Goal: Task Accomplishment & Management: Use online tool/utility

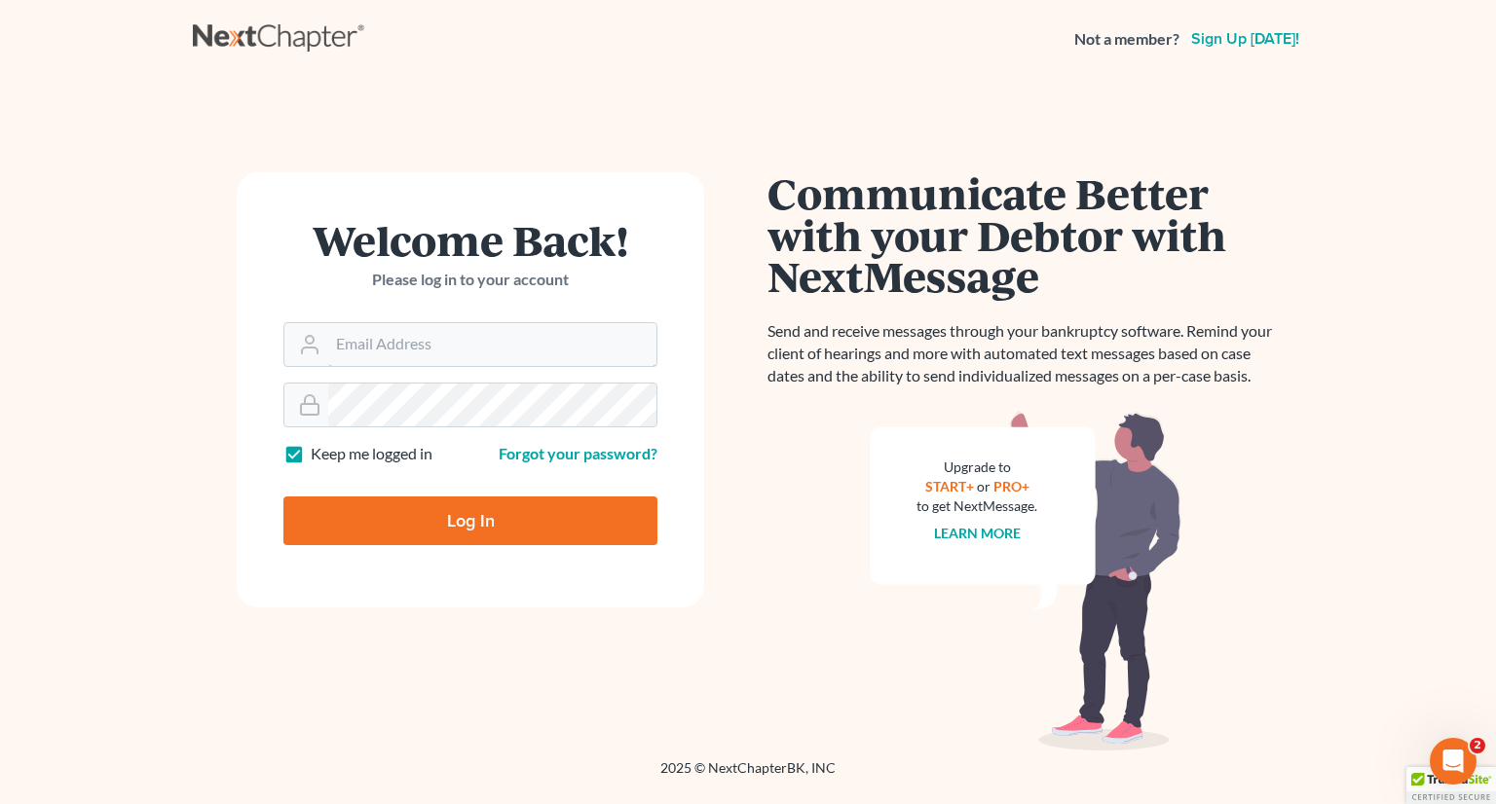
type input "monika@karinalucidlaw.com"
click at [474, 504] on input "Log In" at bounding box center [470, 521] width 374 height 49
type input "Thinking..."
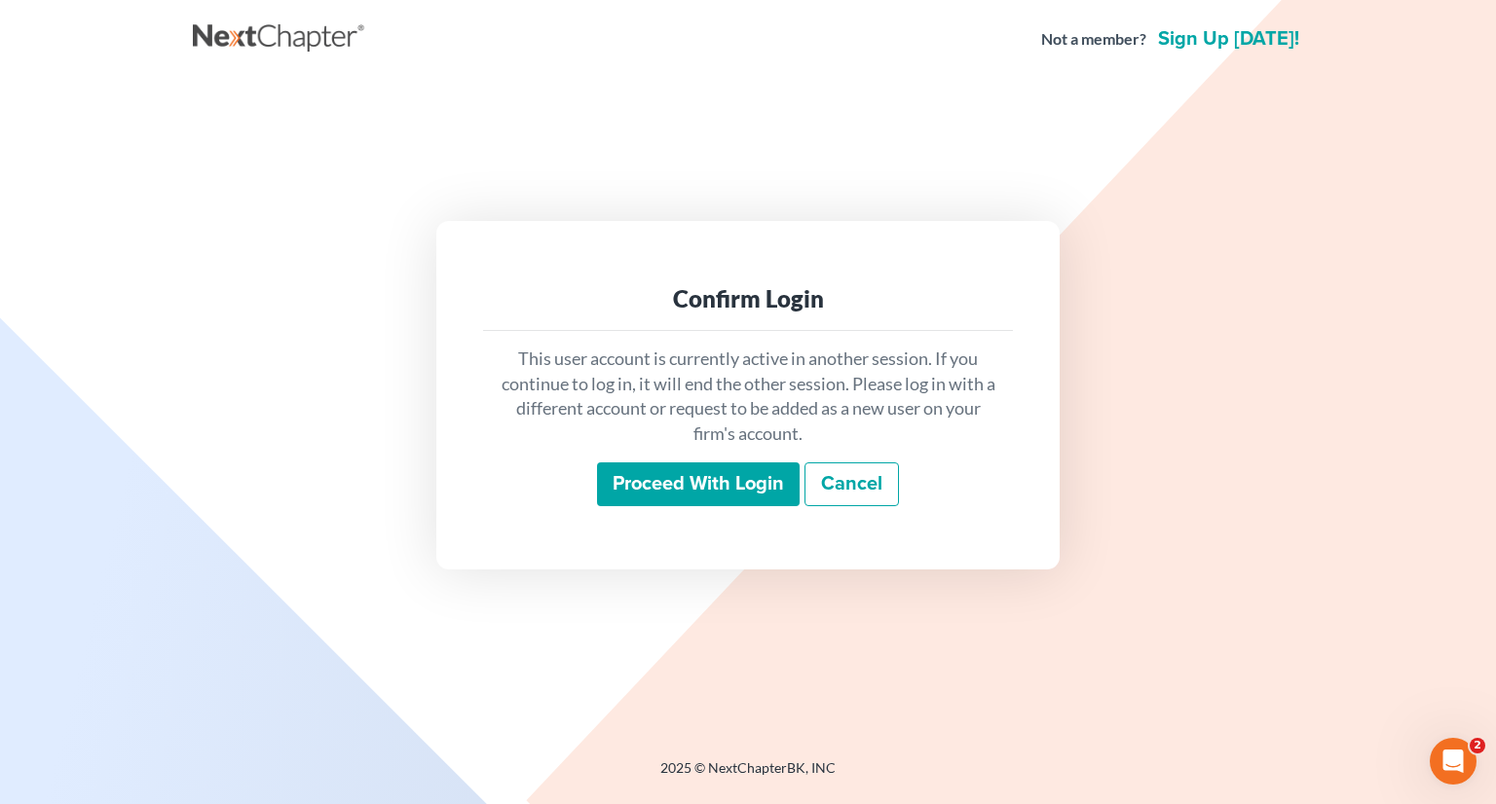
click at [669, 479] on input "Proceed with login" at bounding box center [698, 484] width 203 height 45
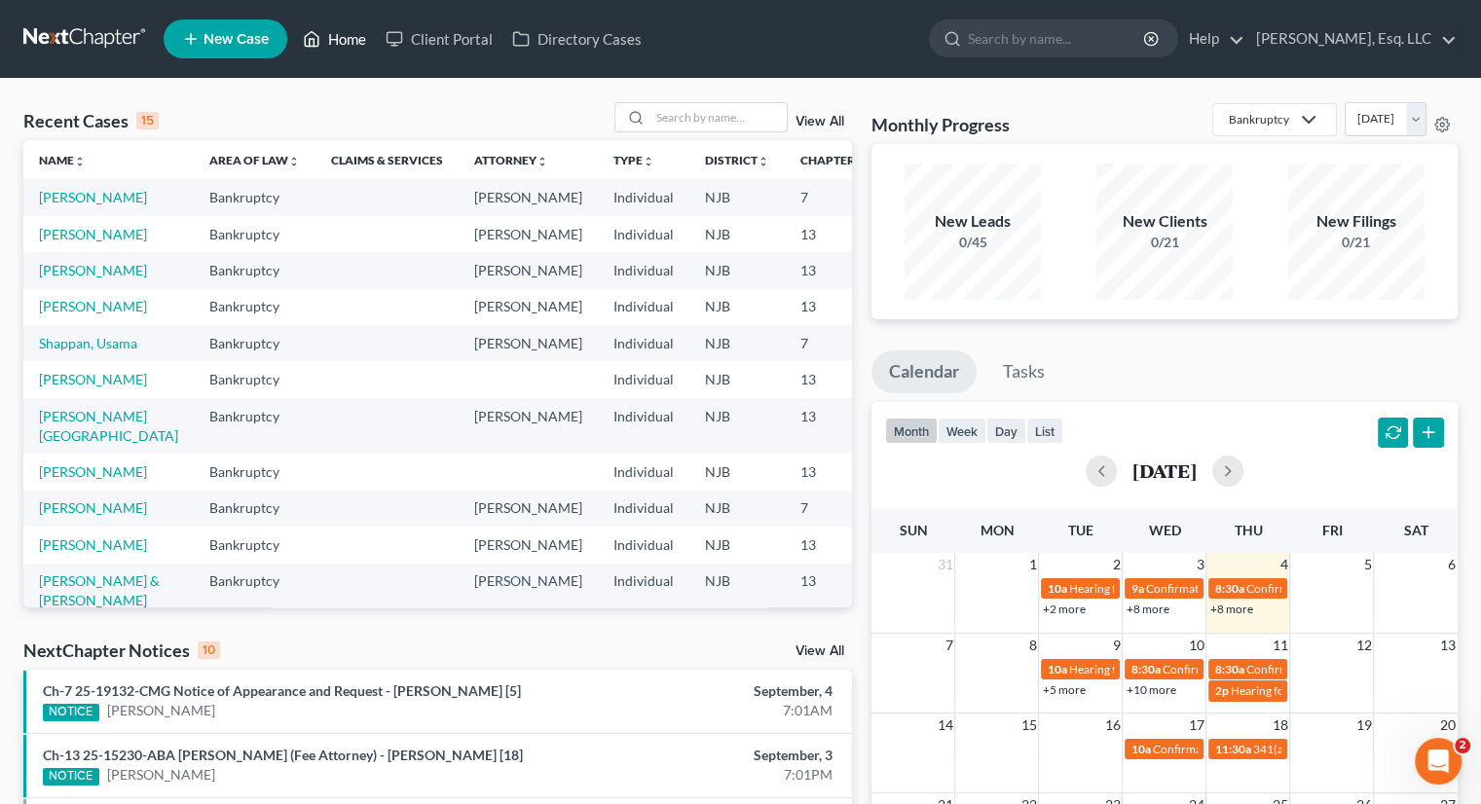
click at [340, 27] on link "Home" at bounding box center [334, 38] width 83 height 35
click at [694, 122] on input "search" at bounding box center [718, 117] width 136 height 28
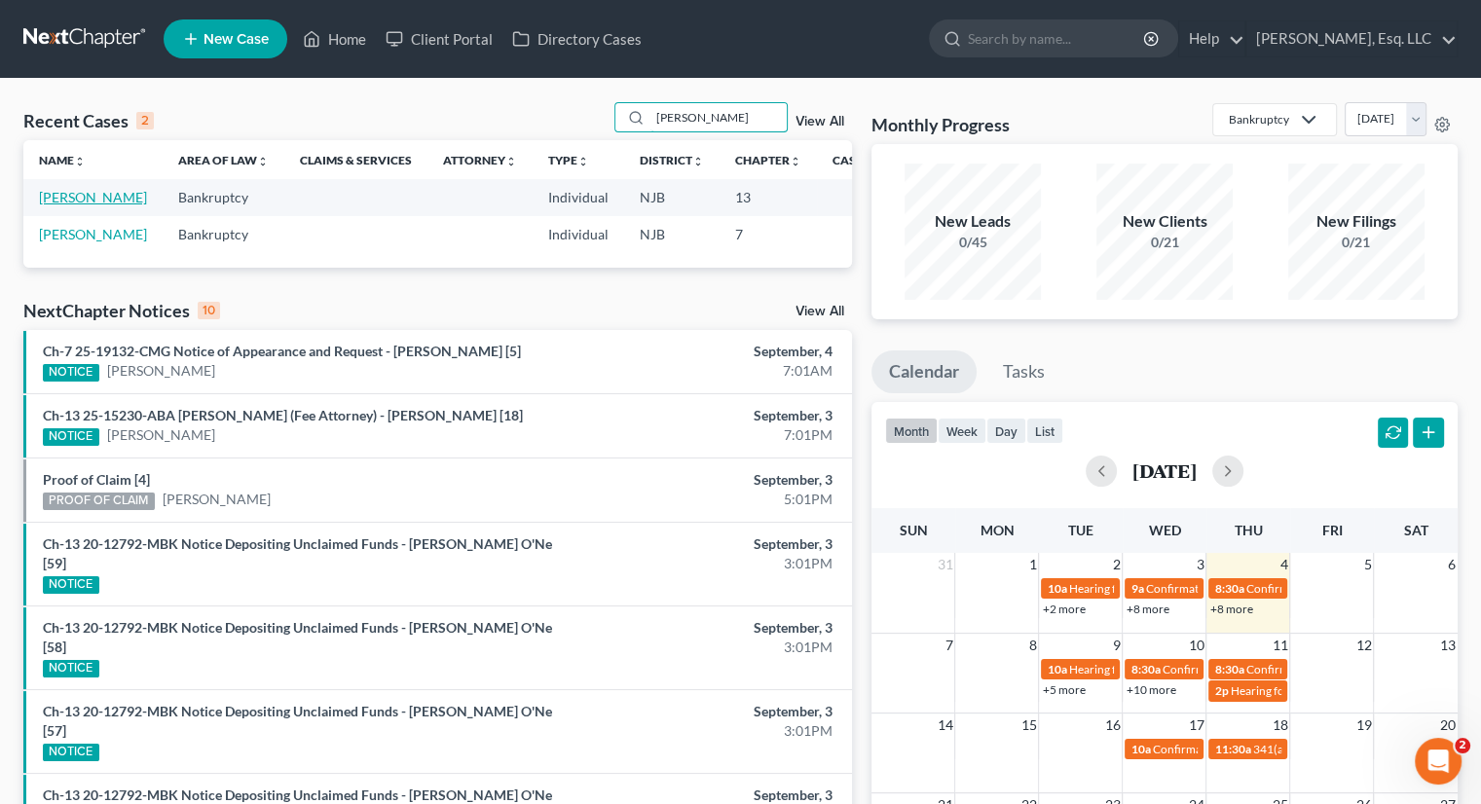
type input "[PERSON_NAME]"
click at [46, 200] on link "[PERSON_NAME]" at bounding box center [93, 197] width 108 height 17
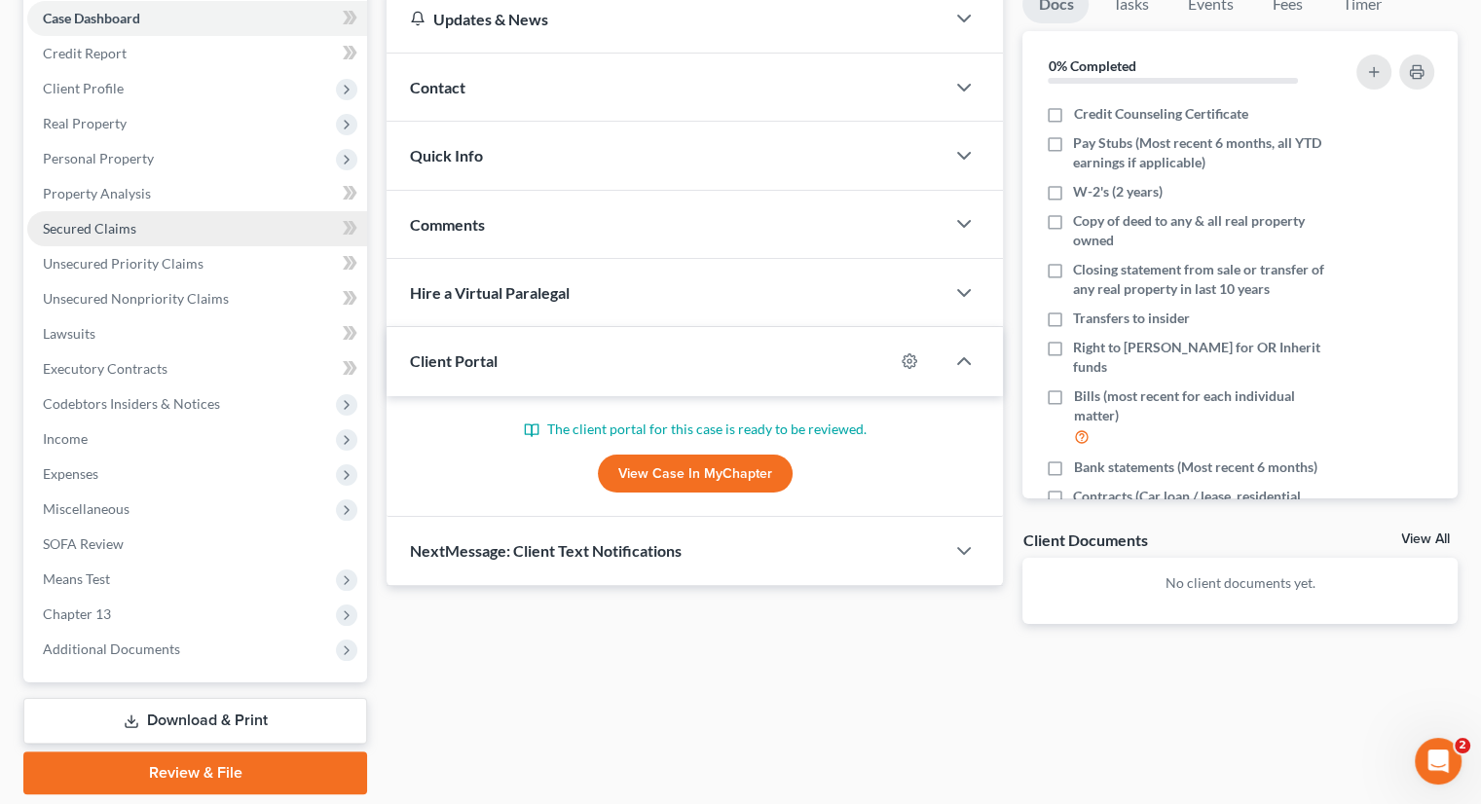
scroll to position [167, 0]
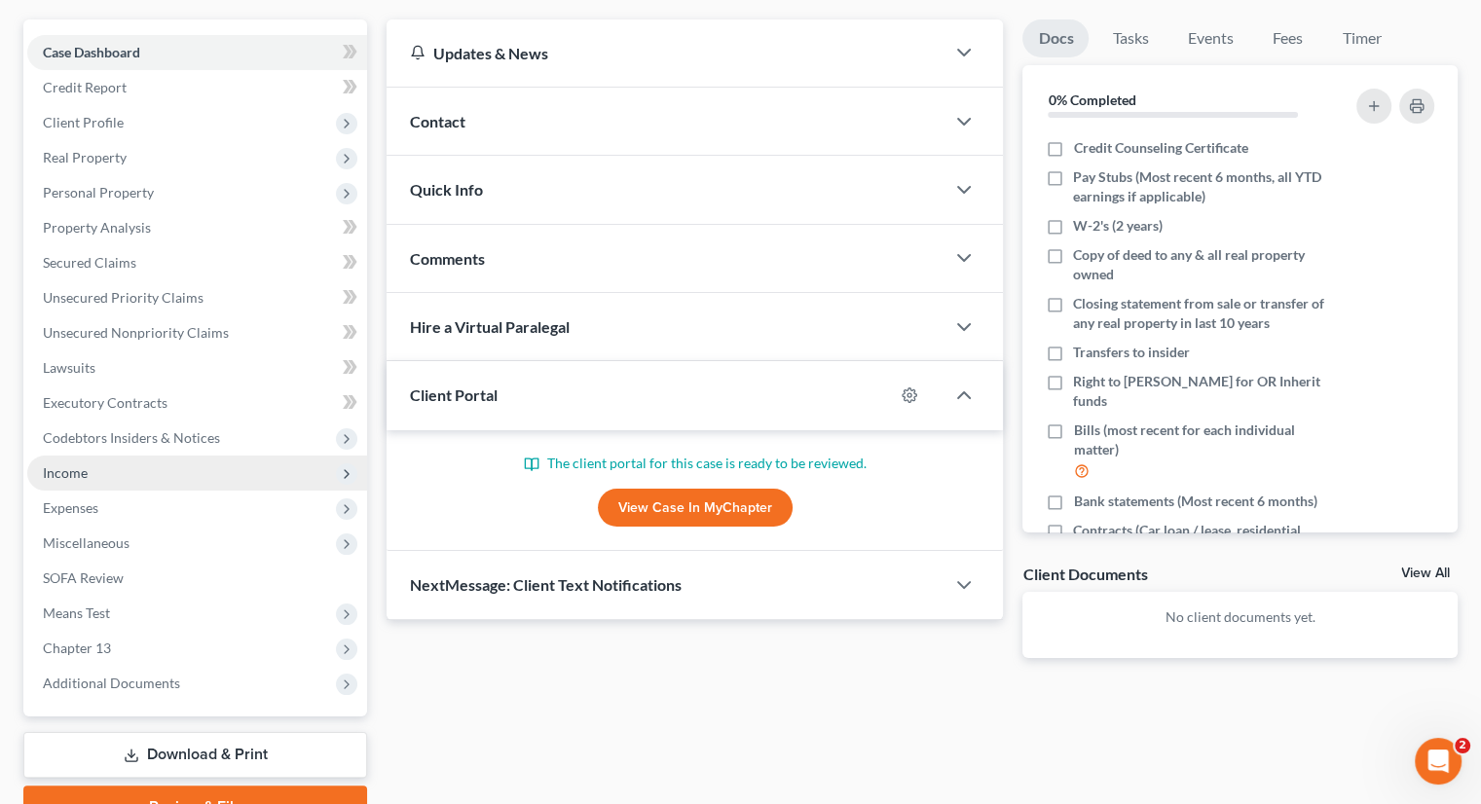
drag, startPoint x: 78, startPoint y: 464, endPoint x: 90, endPoint y: 462, distance: 11.8
click at [78, 464] on span "Income" at bounding box center [65, 472] width 45 height 17
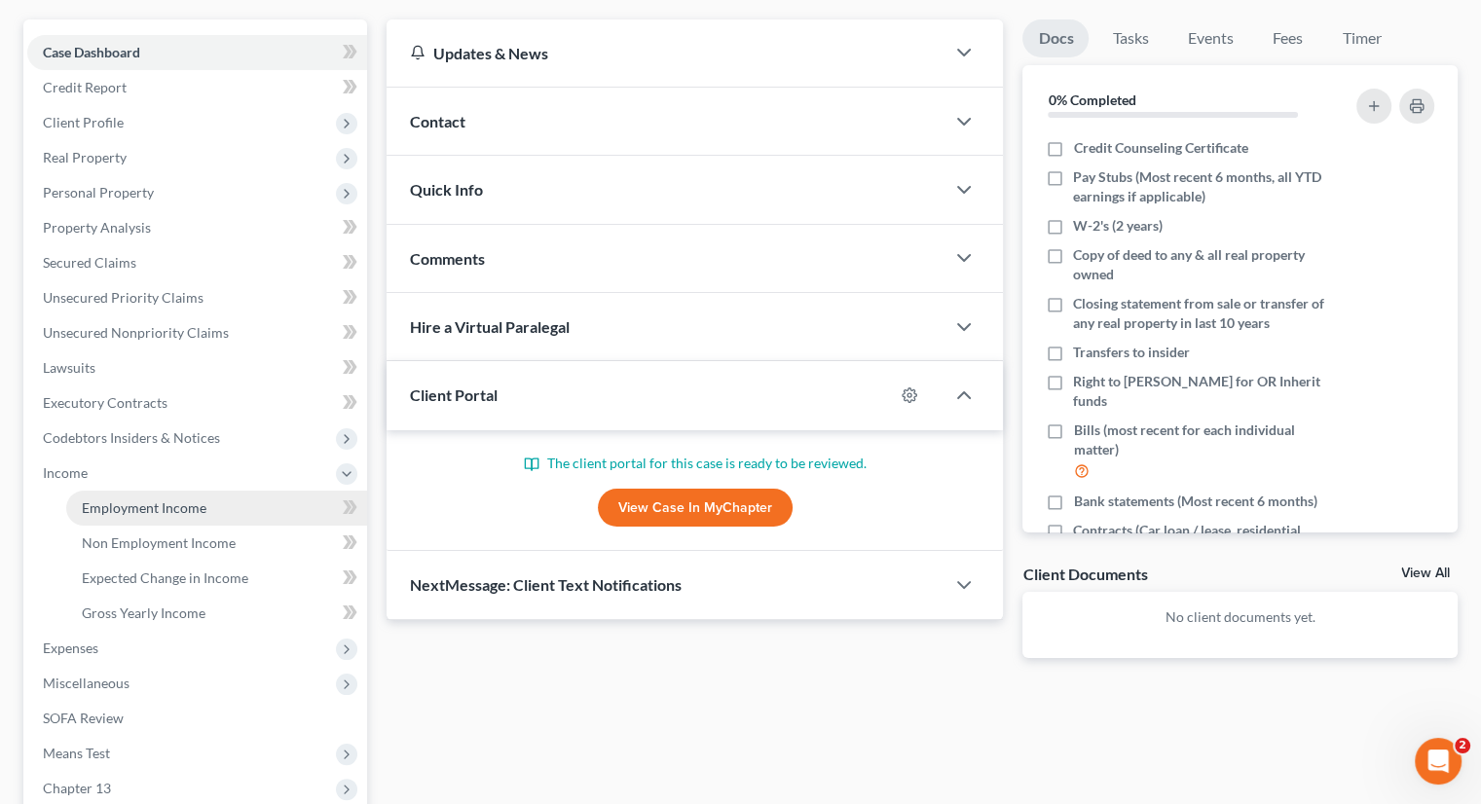
click at [166, 502] on span "Employment Income" at bounding box center [144, 507] width 125 height 17
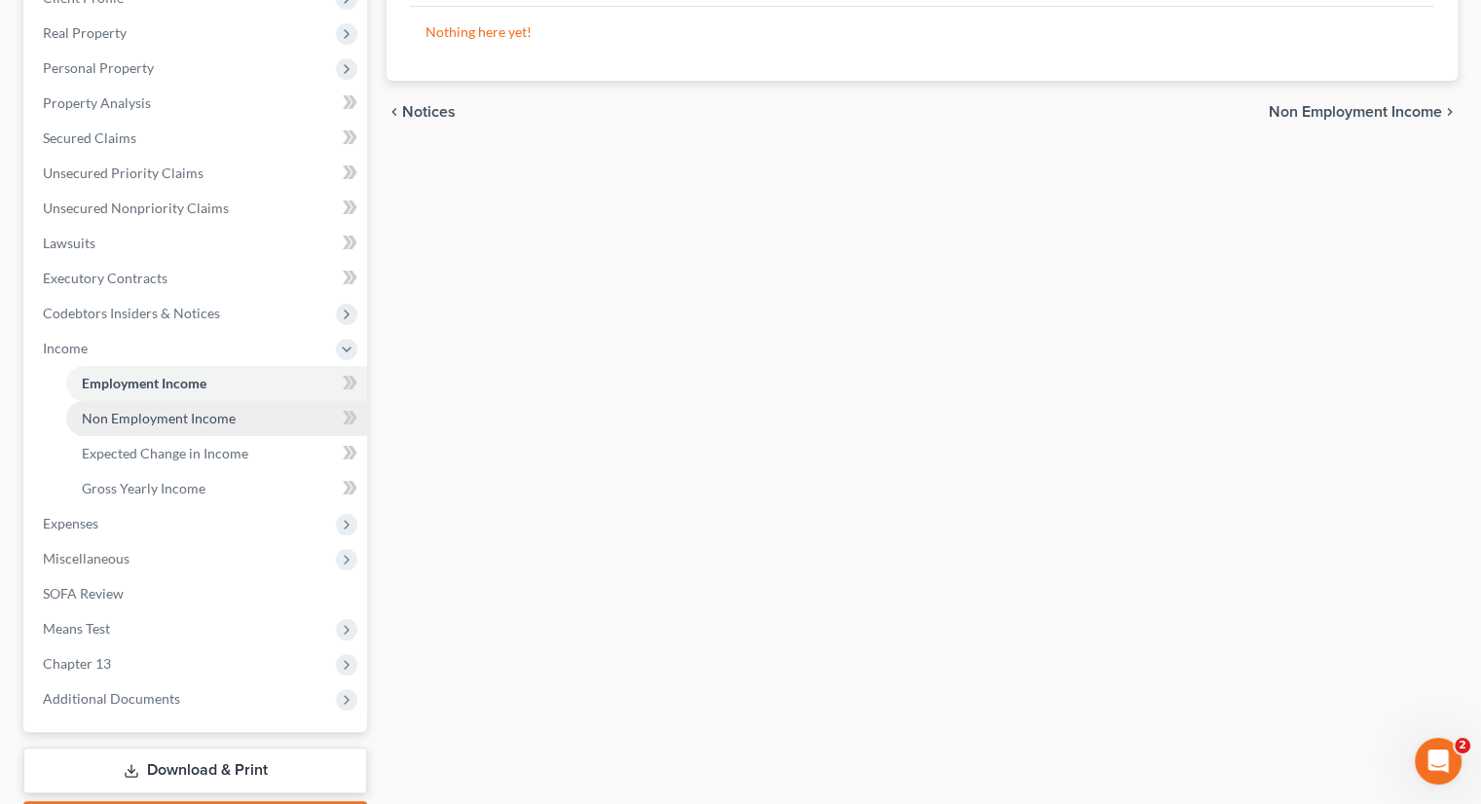
click at [178, 421] on span "Non Employment Income" at bounding box center [159, 418] width 154 height 17
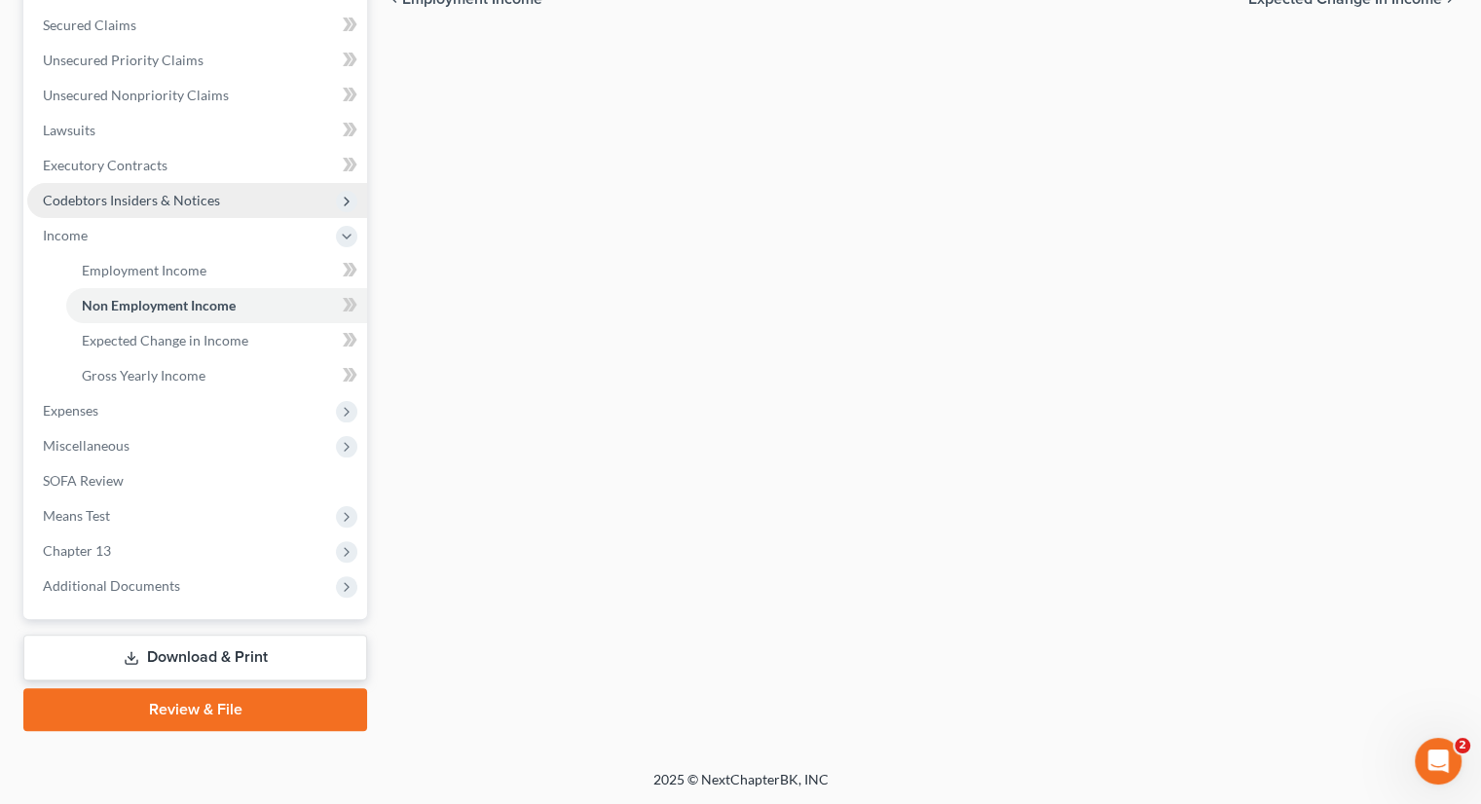
scroll to position [308, 0]
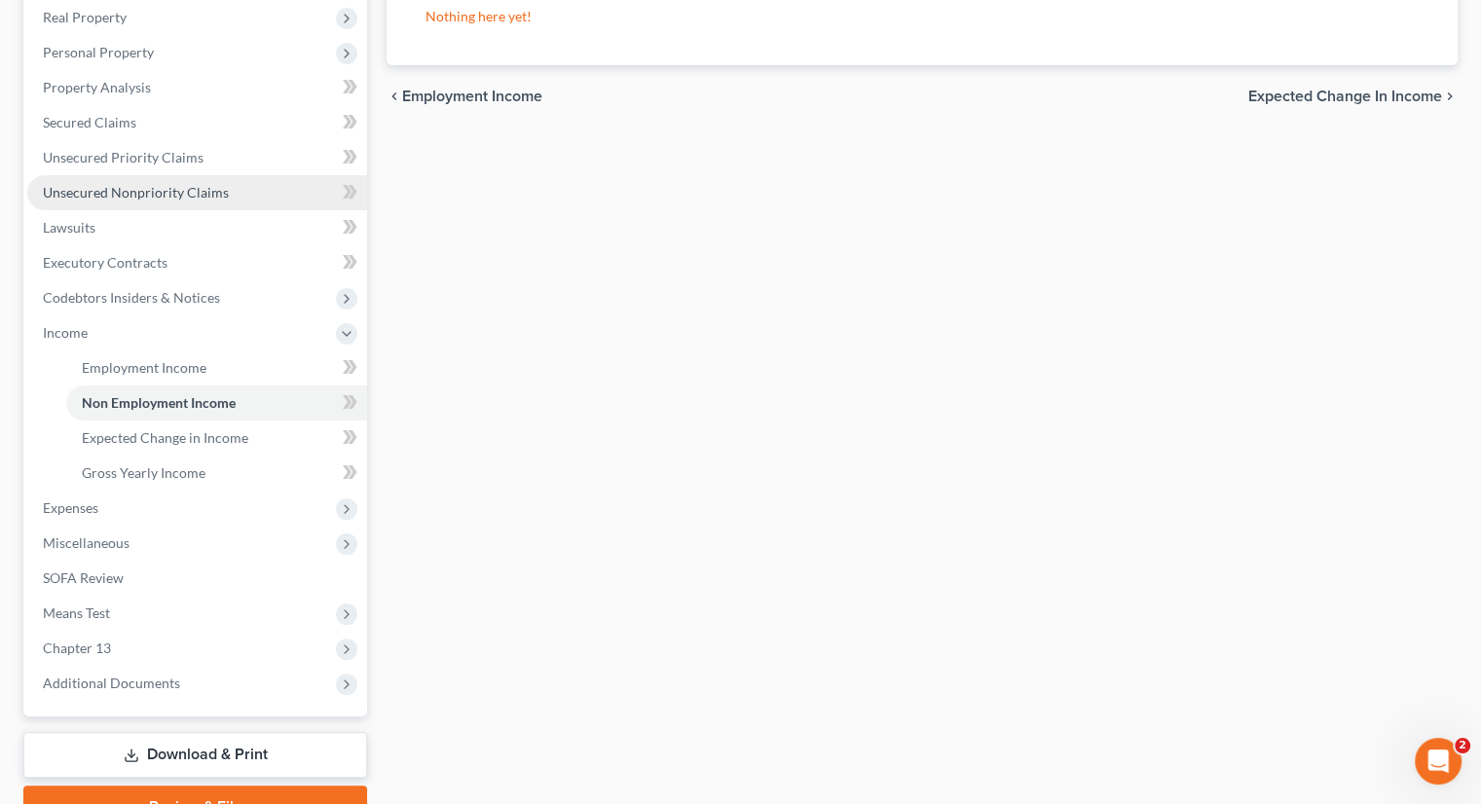
click at [161, 190] on span "Unsecured Nonpriority Claims" at bounding box center [136, 192] width 186 height 17
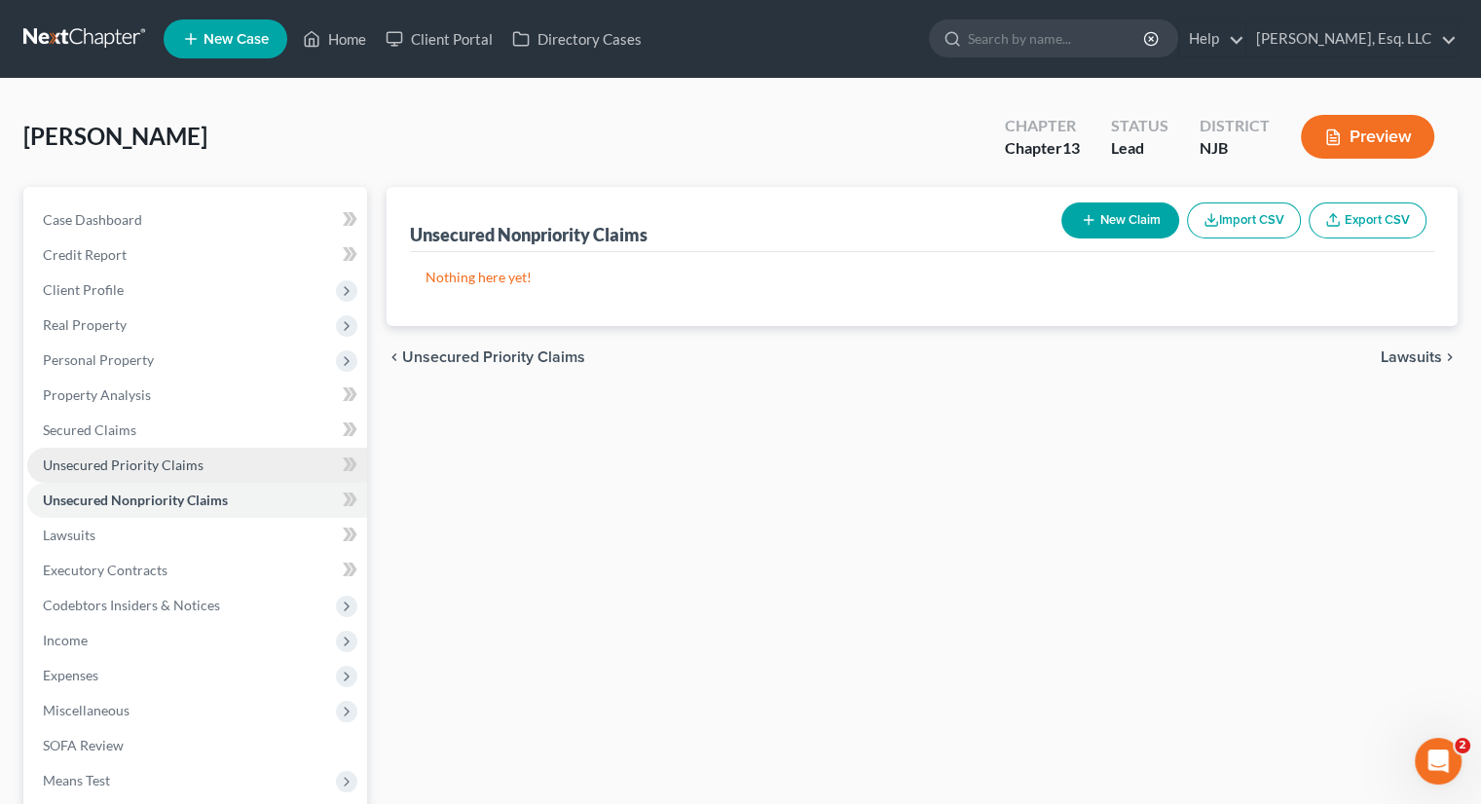
click at [174, 470] on span "Unsecured Priority Claims" at bounding box center [123, 465] width 161 height 17
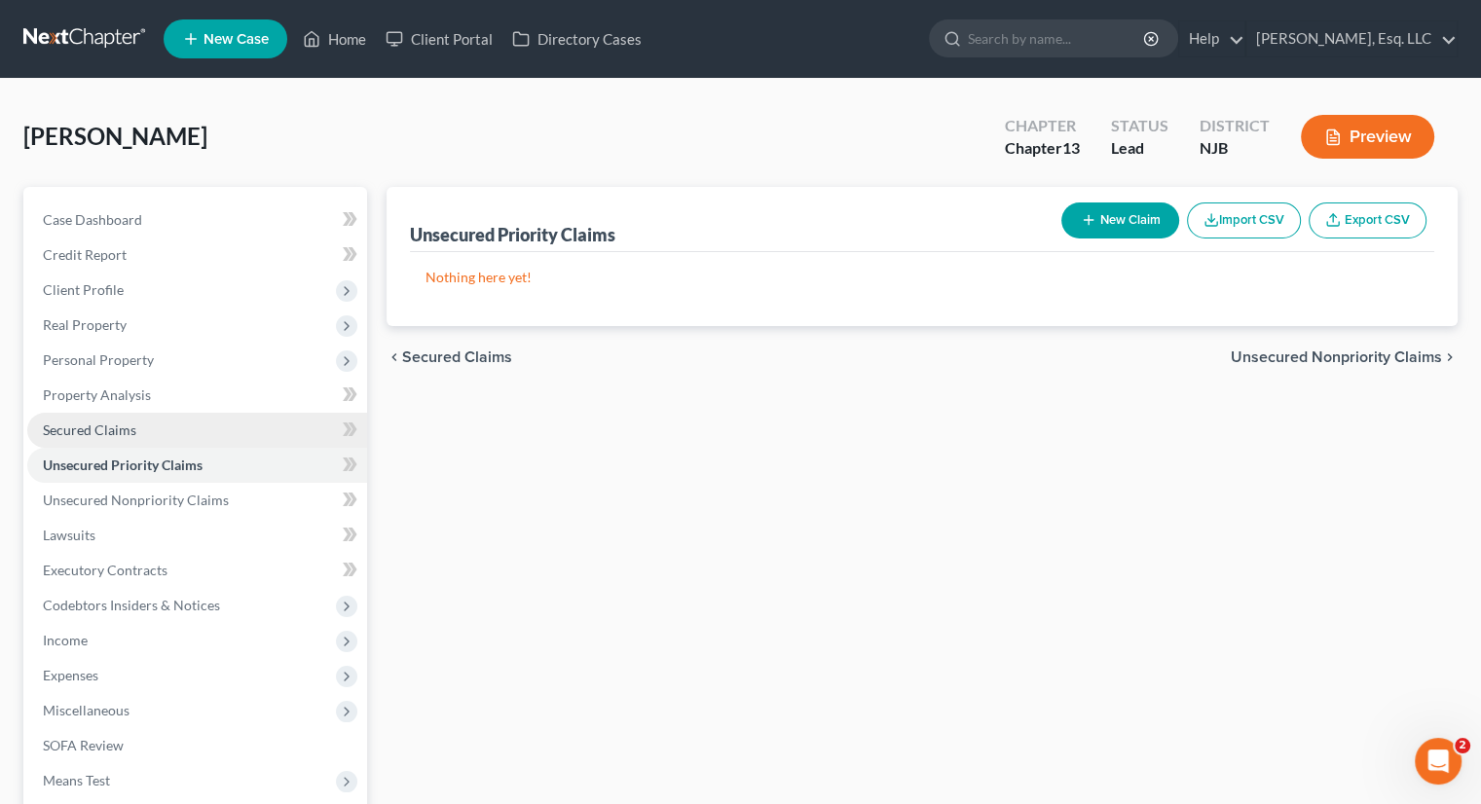
click at [109, 420] on link "Secured Claims" at bounding box center [197, 430] width 340 height 35
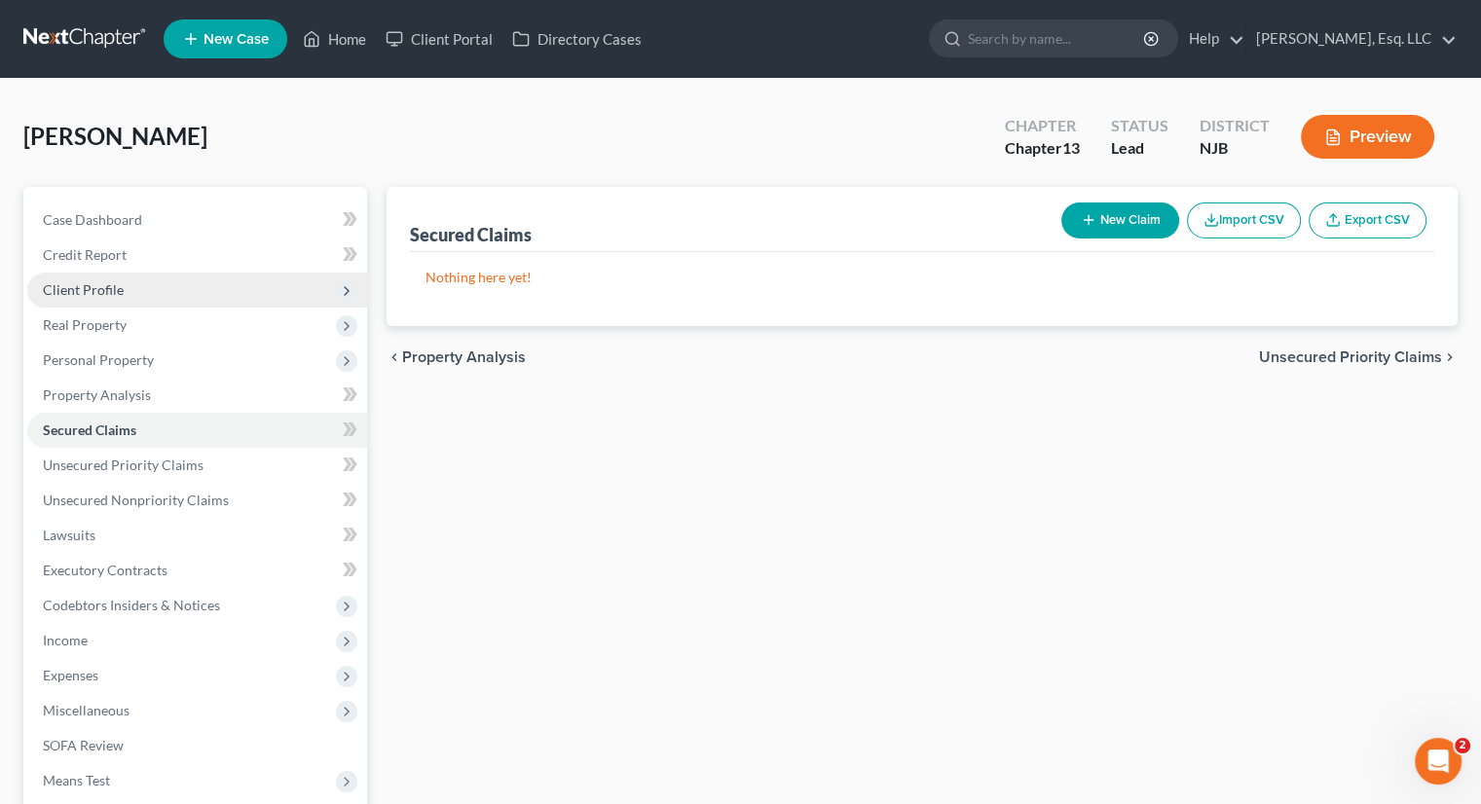
click at [93, 289] on span "Client Profile" at bounding box center [83, 289] width 81 height 17
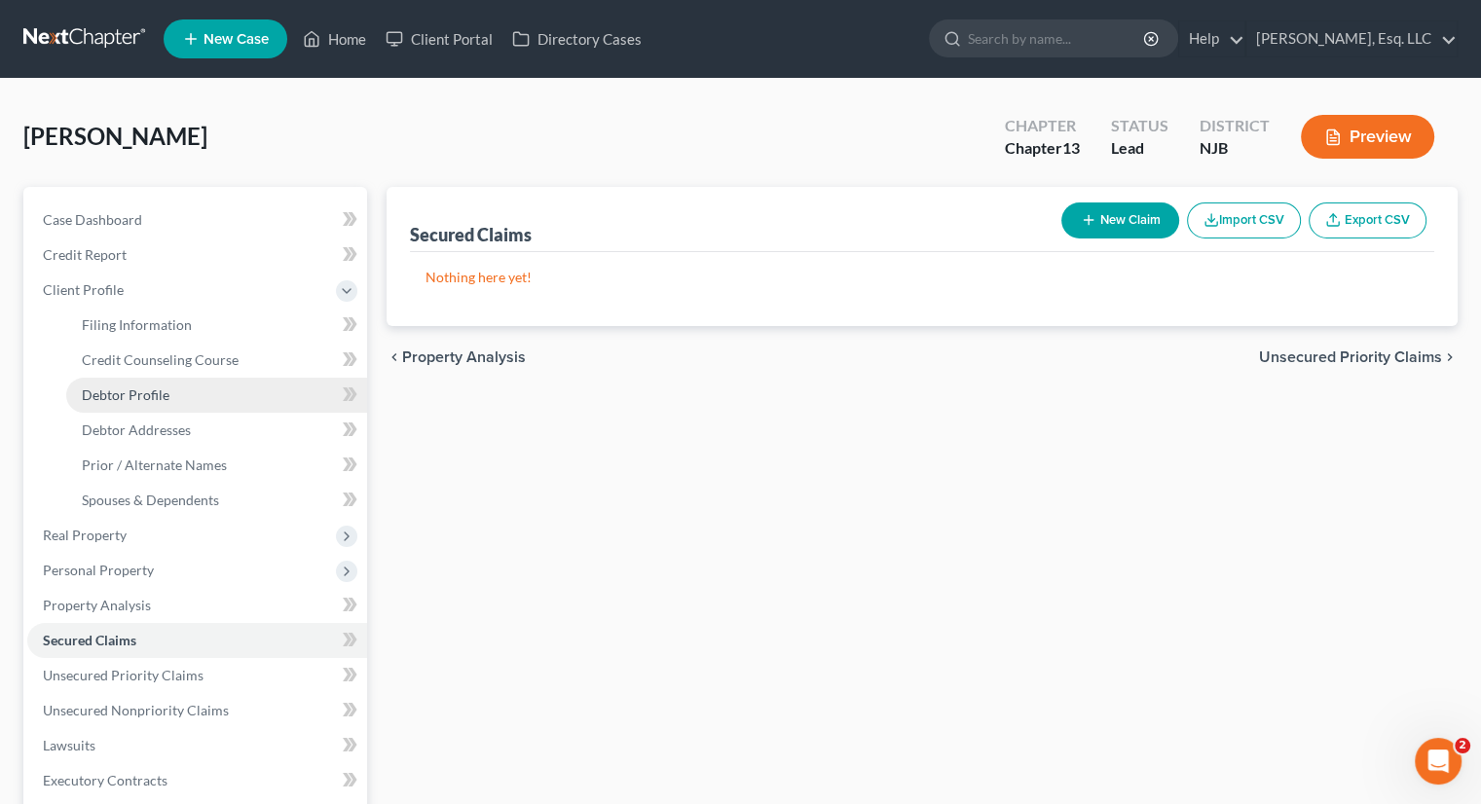
click at [134, 393] on span "Debtor Profile" at bounding box center [126, 395] width 88 height 17
select select "0"
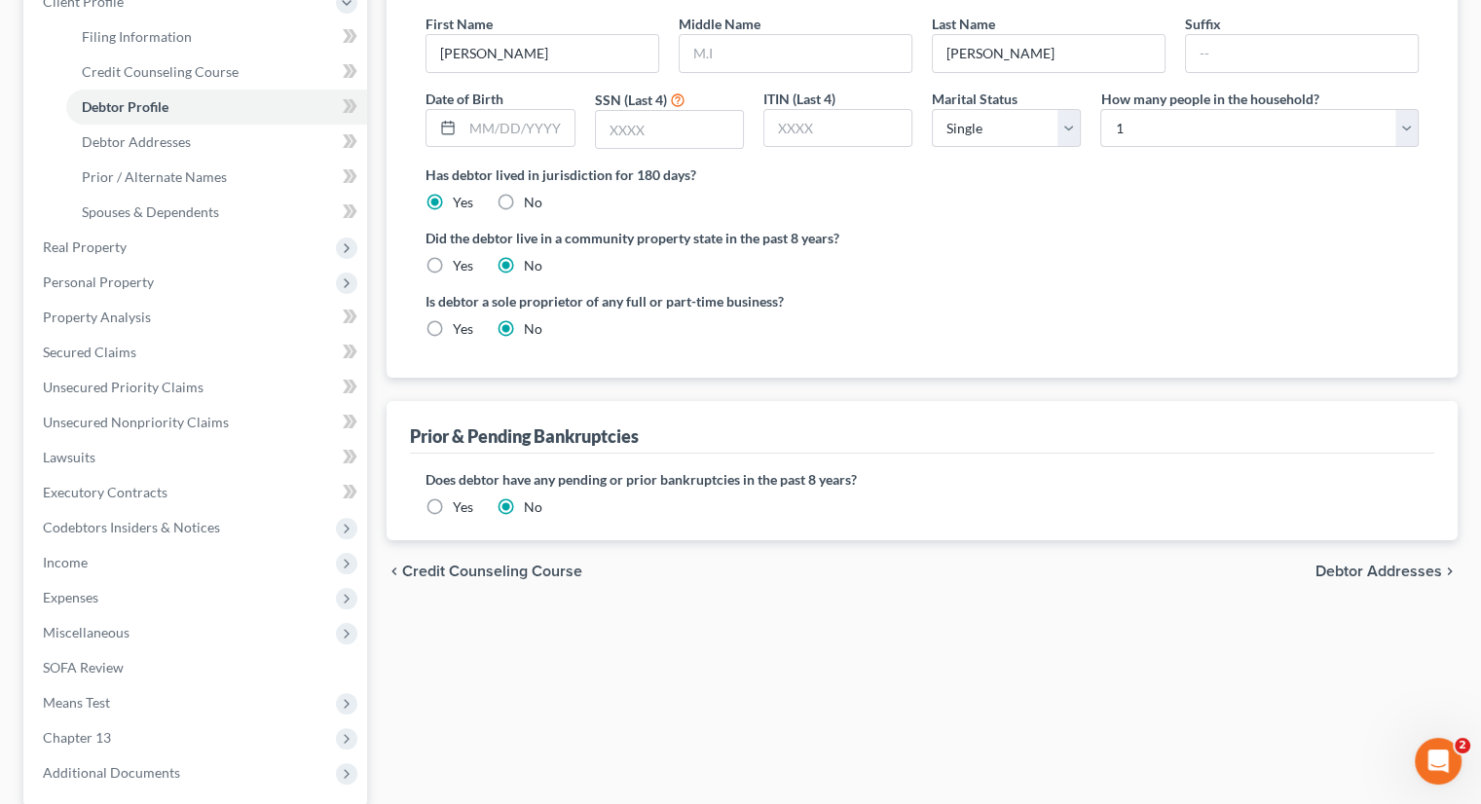
scroll to position [292, 0]
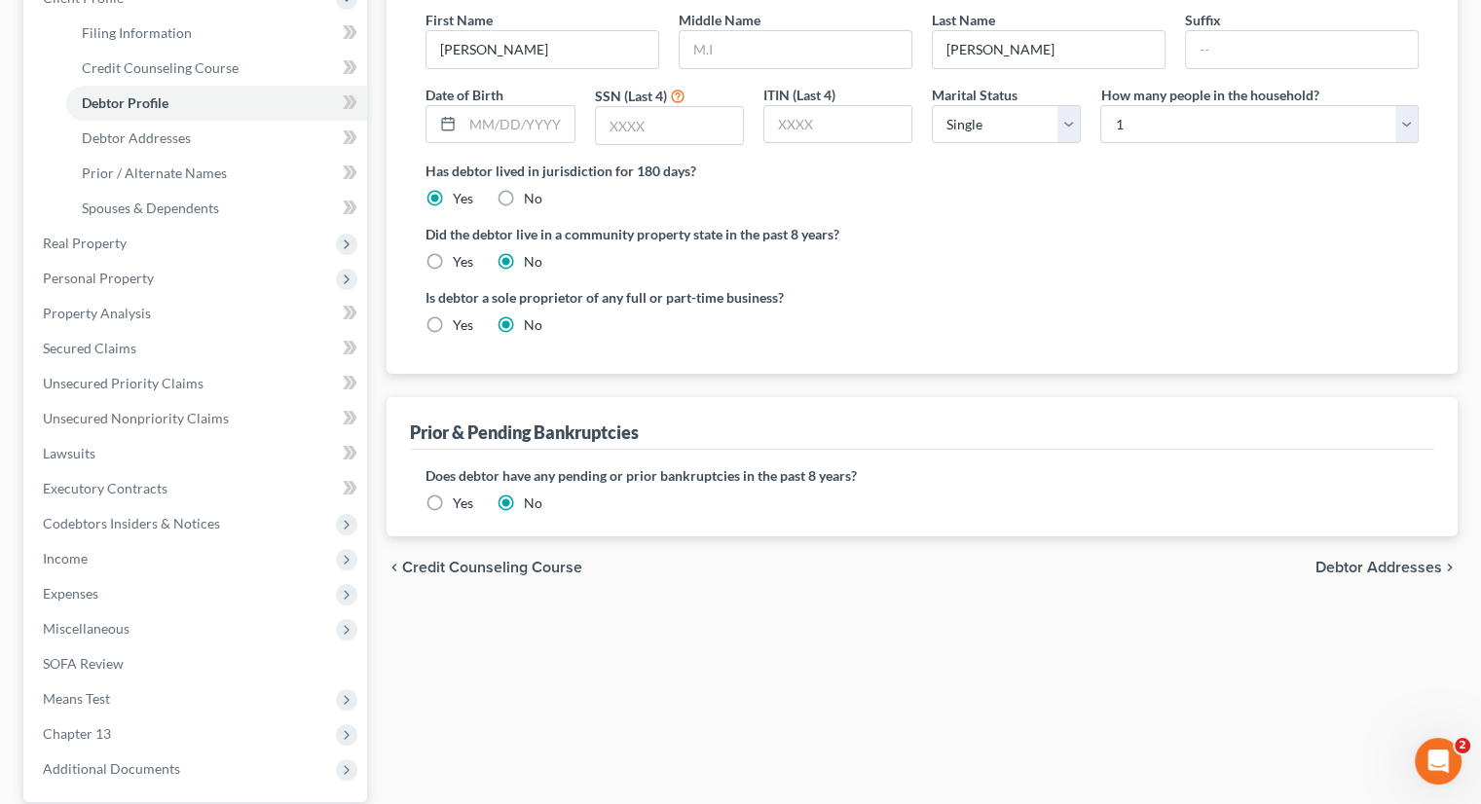
click at [618, 658] on div "Filing Information Credit Counseling Course Debtor Profile Debtor Addresses Pri…" at bounding box center [922, 404] width 1090 height 1019
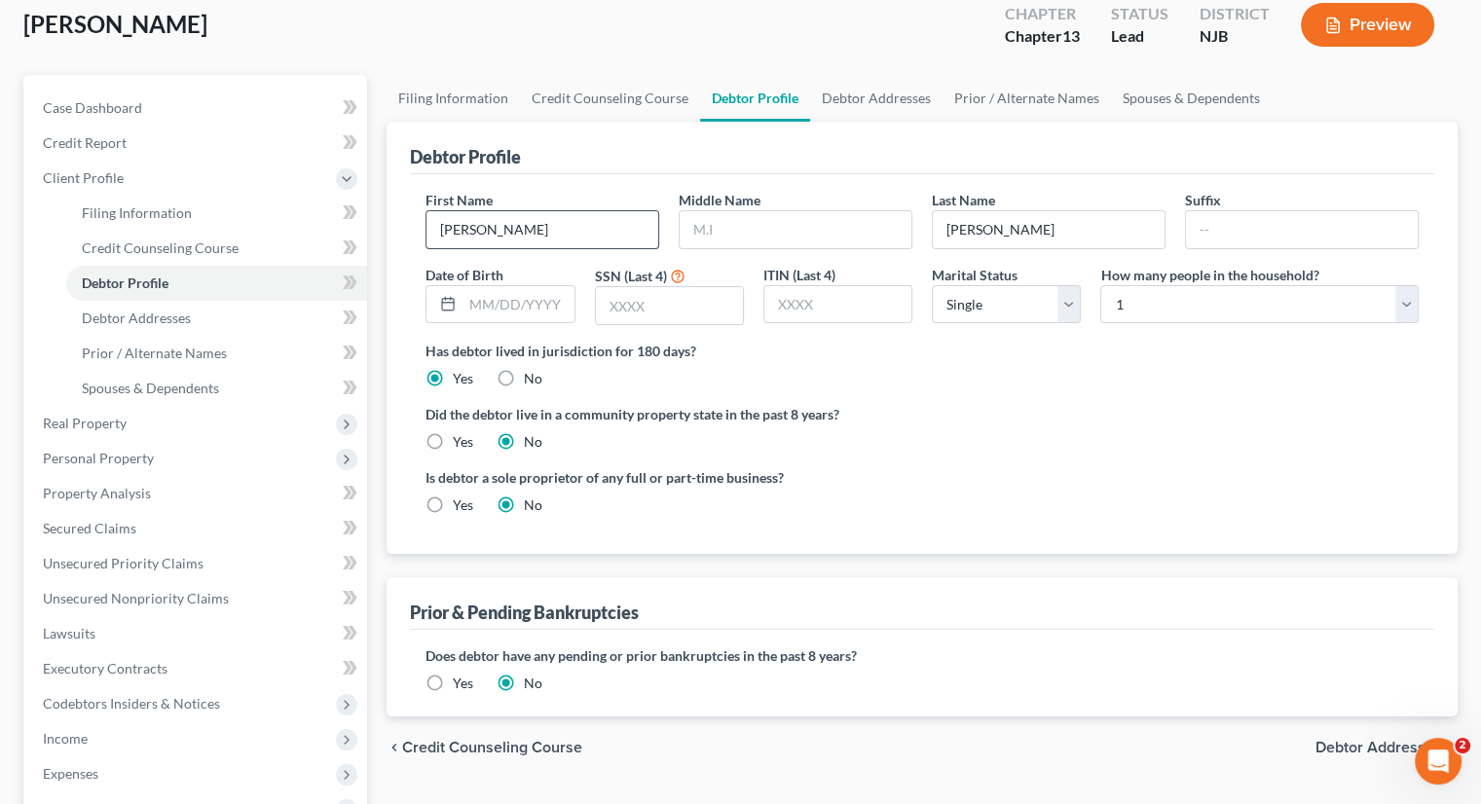
scroll to position [0, 0]
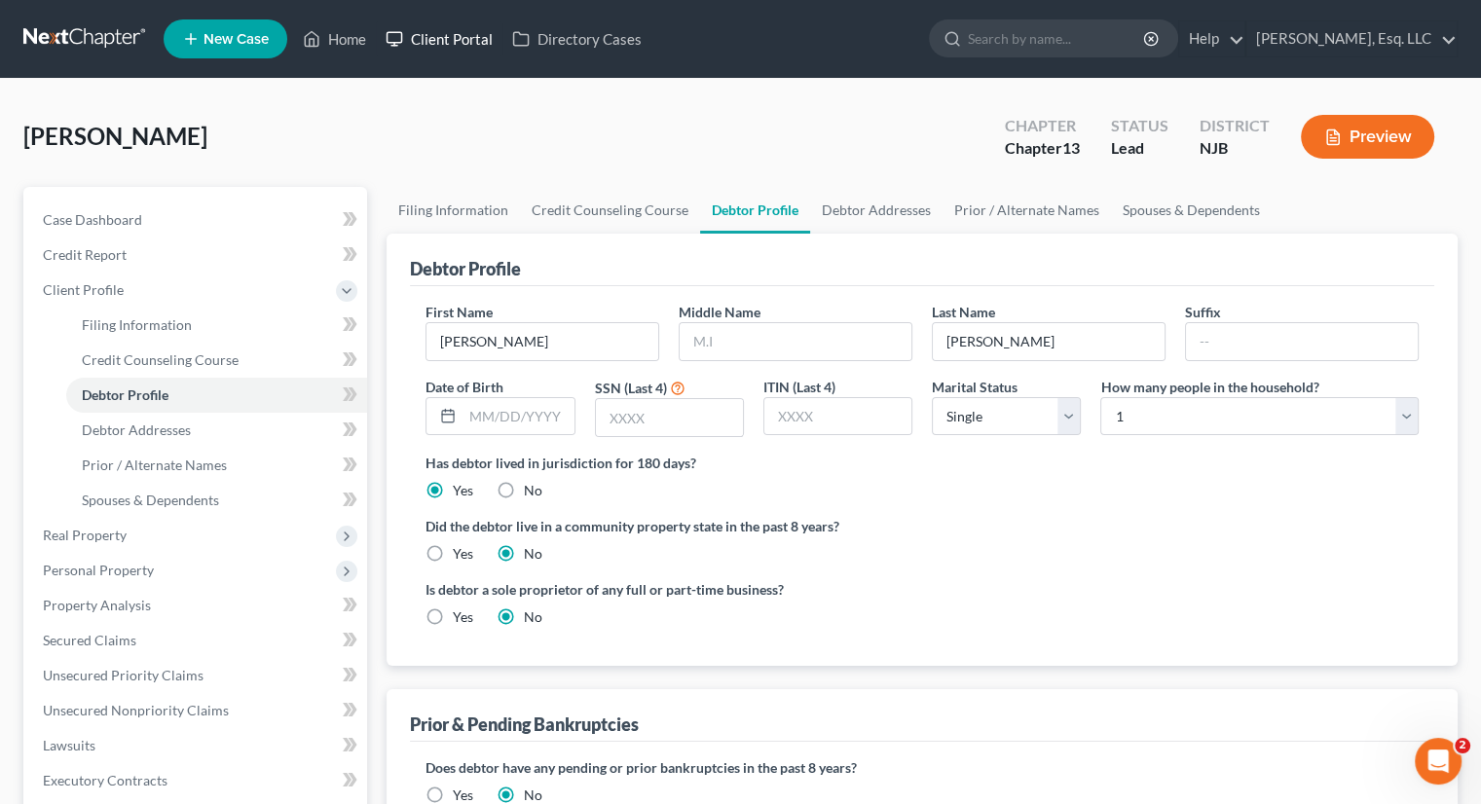
click at [471, 40] on link "Client Portal" at bounding box center [439, 38] width 127 height 35
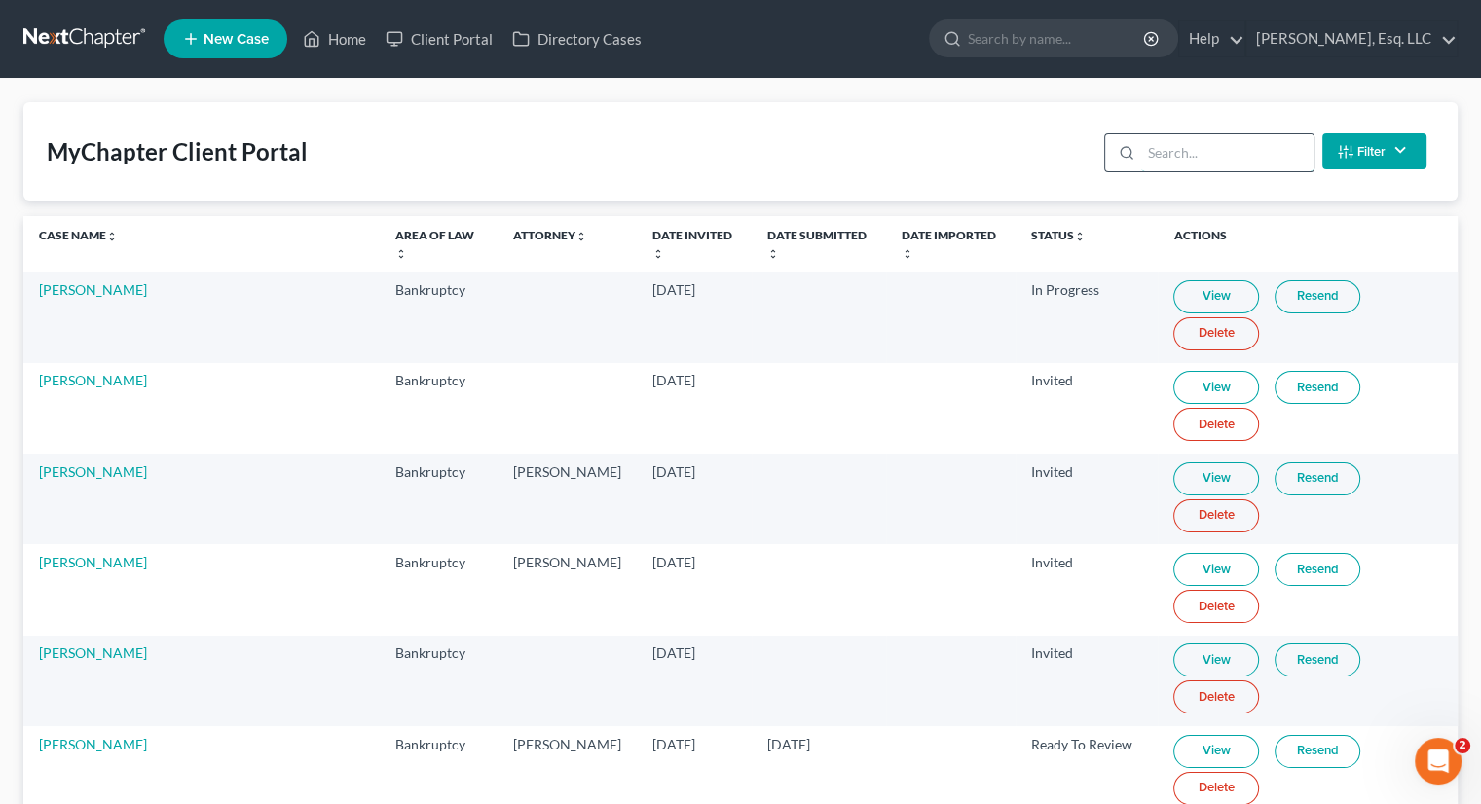
click at [1180, 159] on input "search" at bounding box center [1227, 152] width 172 height 37
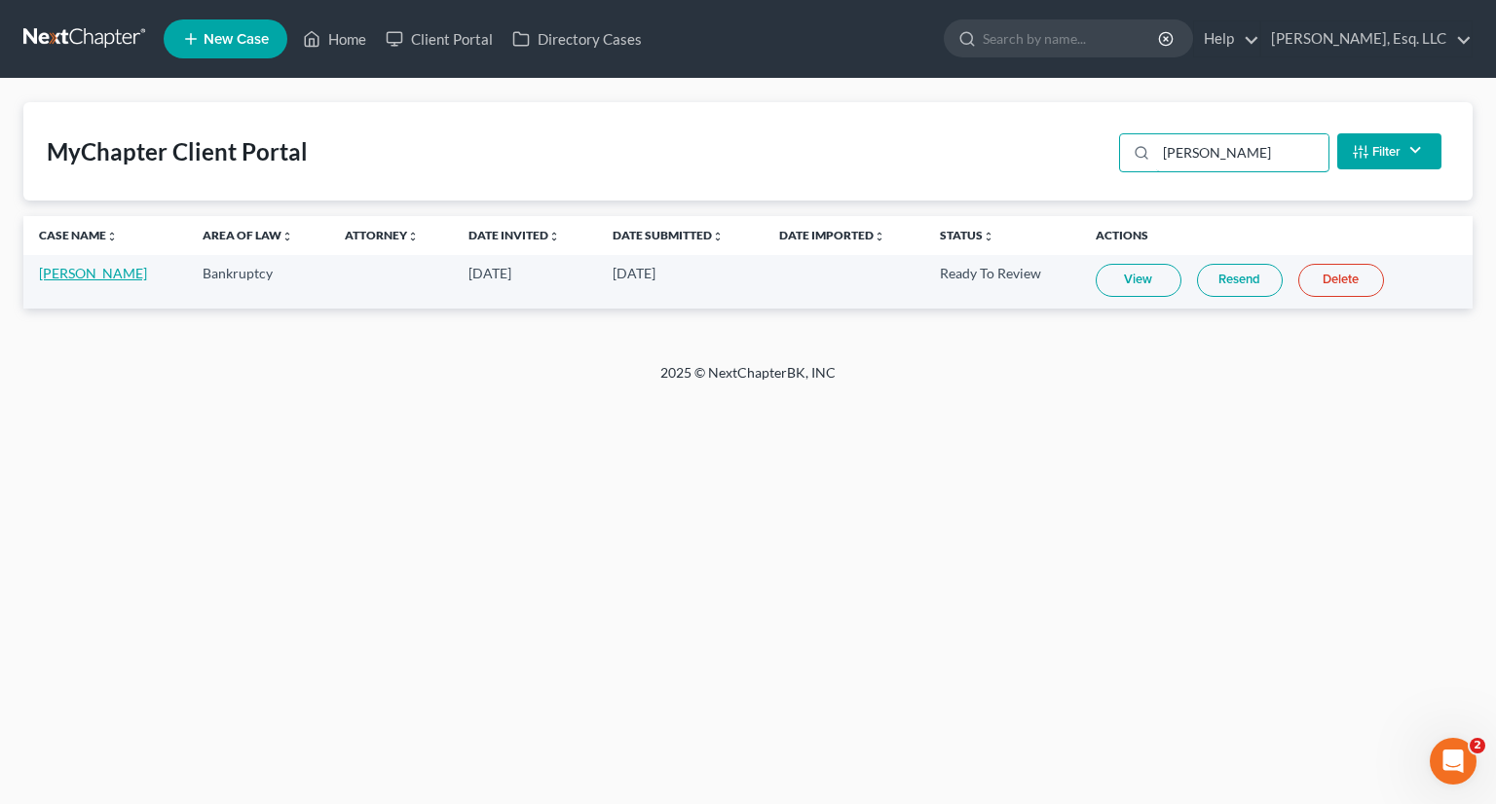
type input "[PERSON_NAME]"
click at [74, 266] on link "[PERSON_NAME]" at bounding box center [93, 273] width 108 height 17
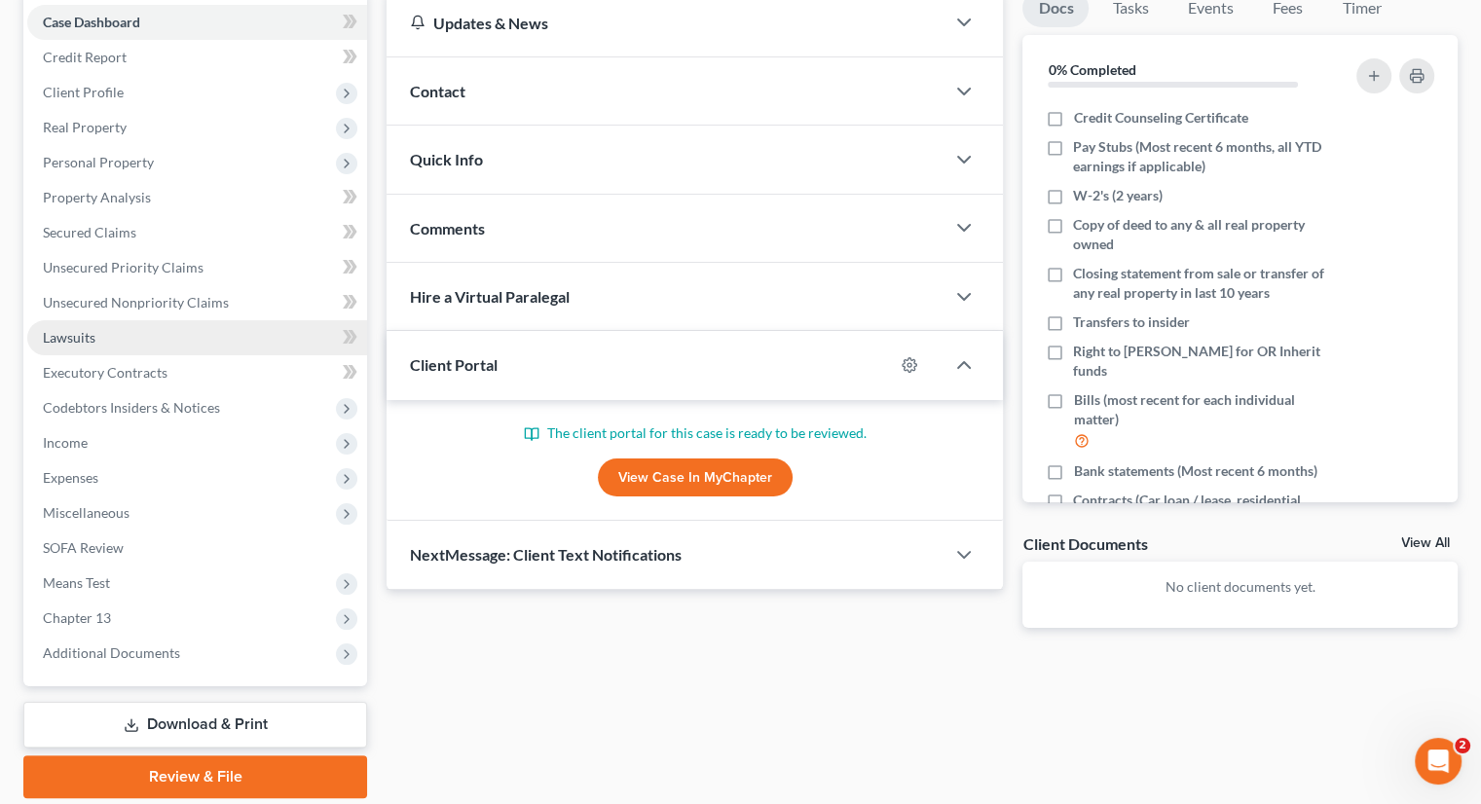
scroll to position [265, 0]
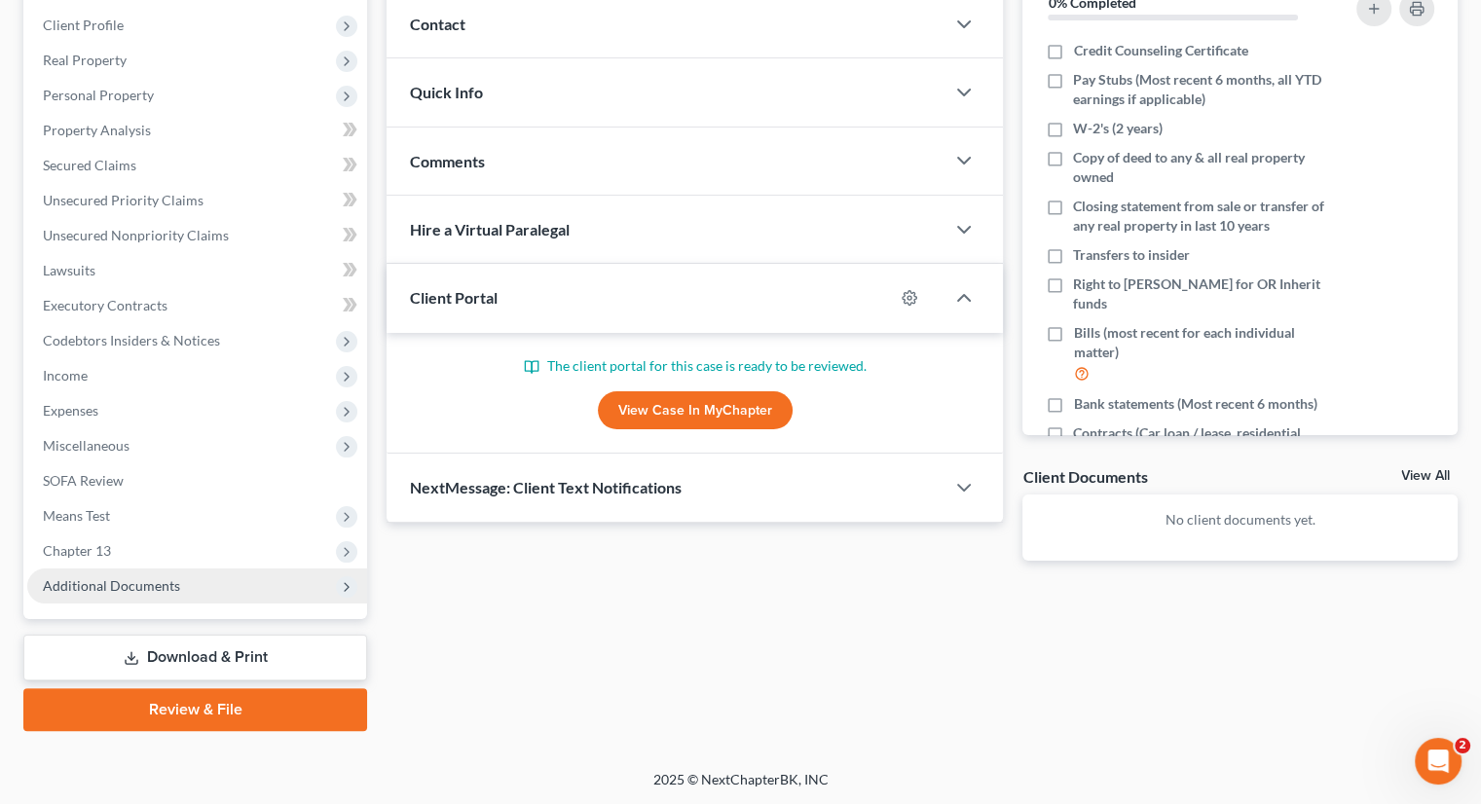
click at [145, 585] on span "Additional Documents" at bounding box center [111, 585] width 137 height 17
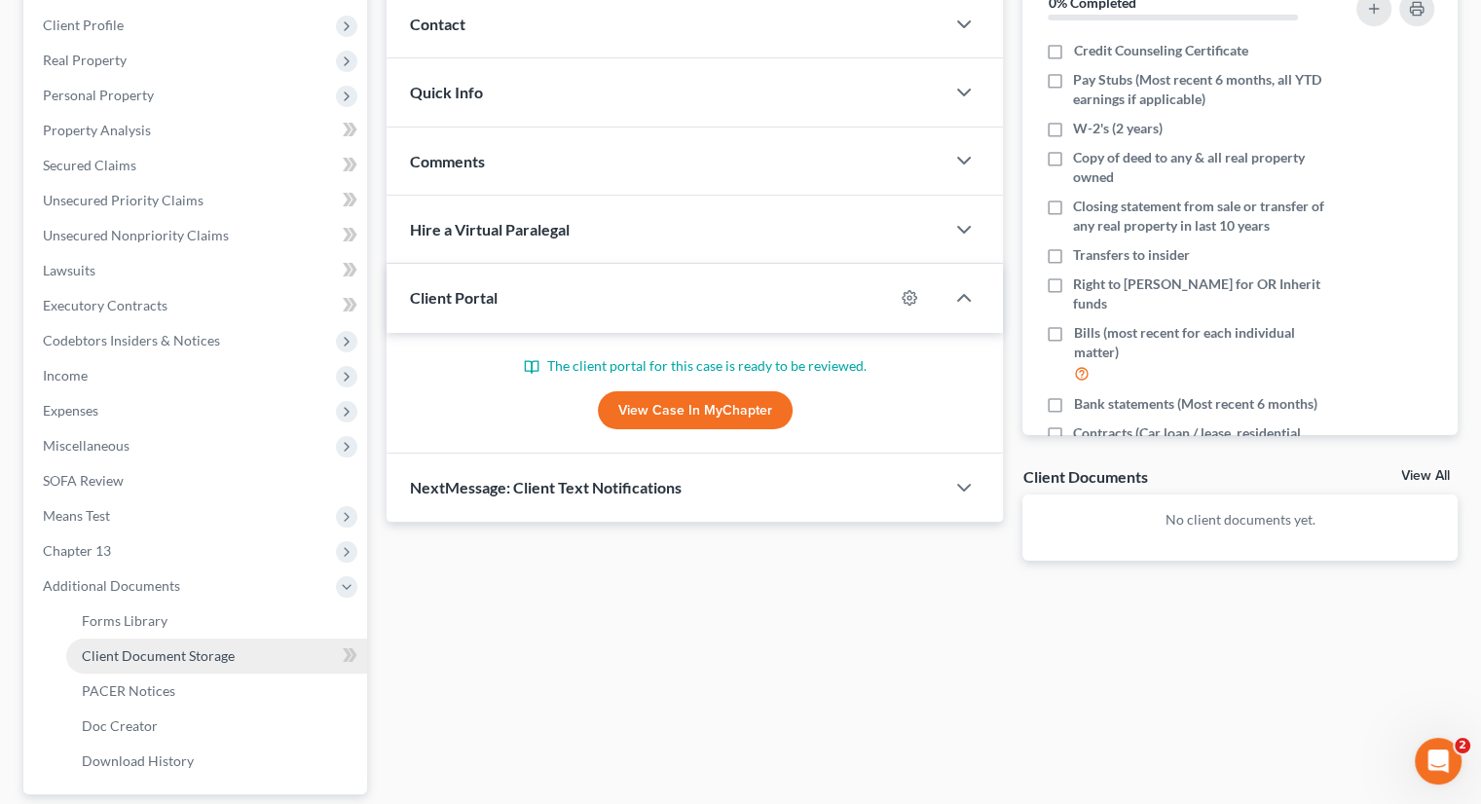
click at [196, 651] on span "Client Document Storage" at bounding box center [158, 655] width 153 height 17
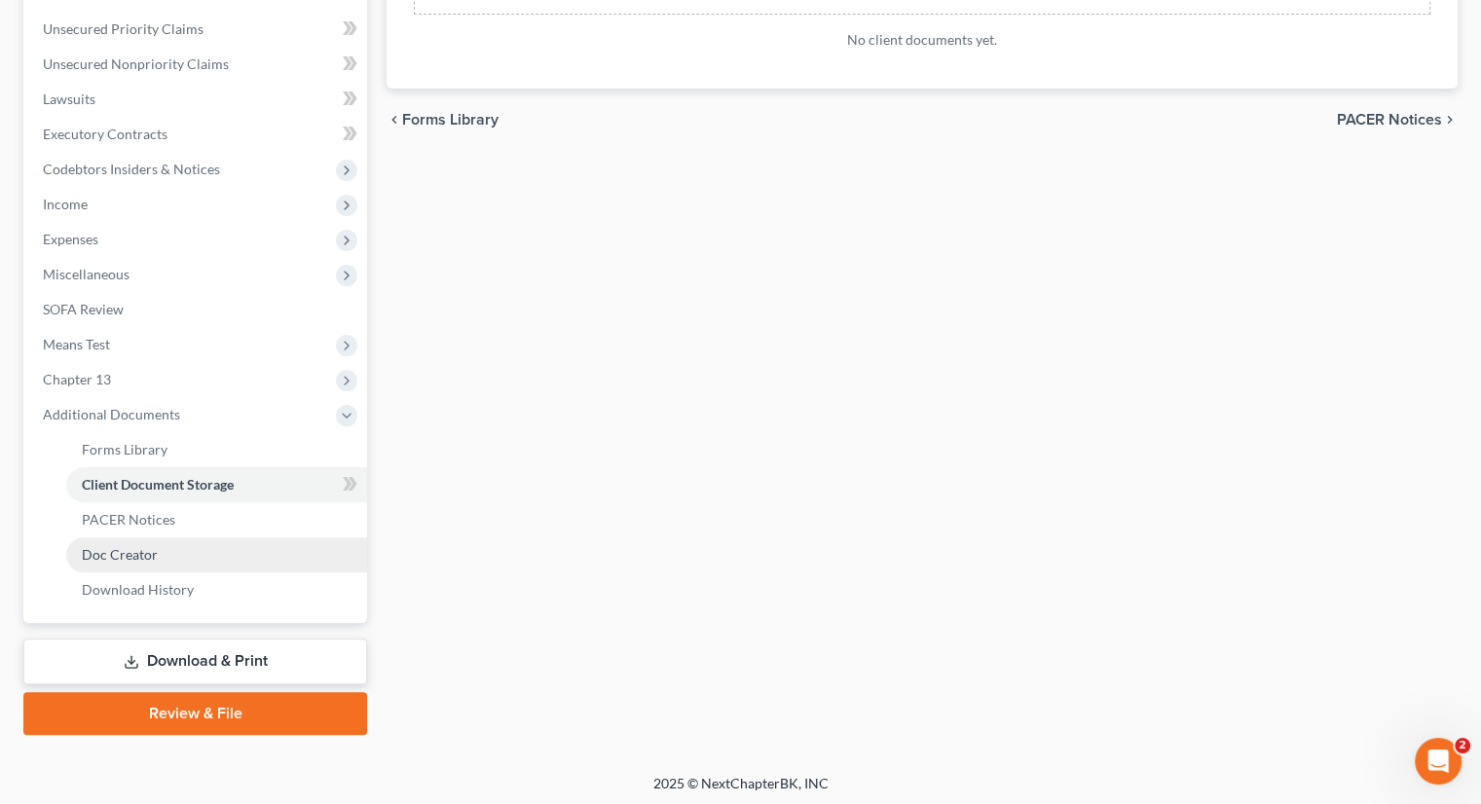
scroll to position [440, 0]
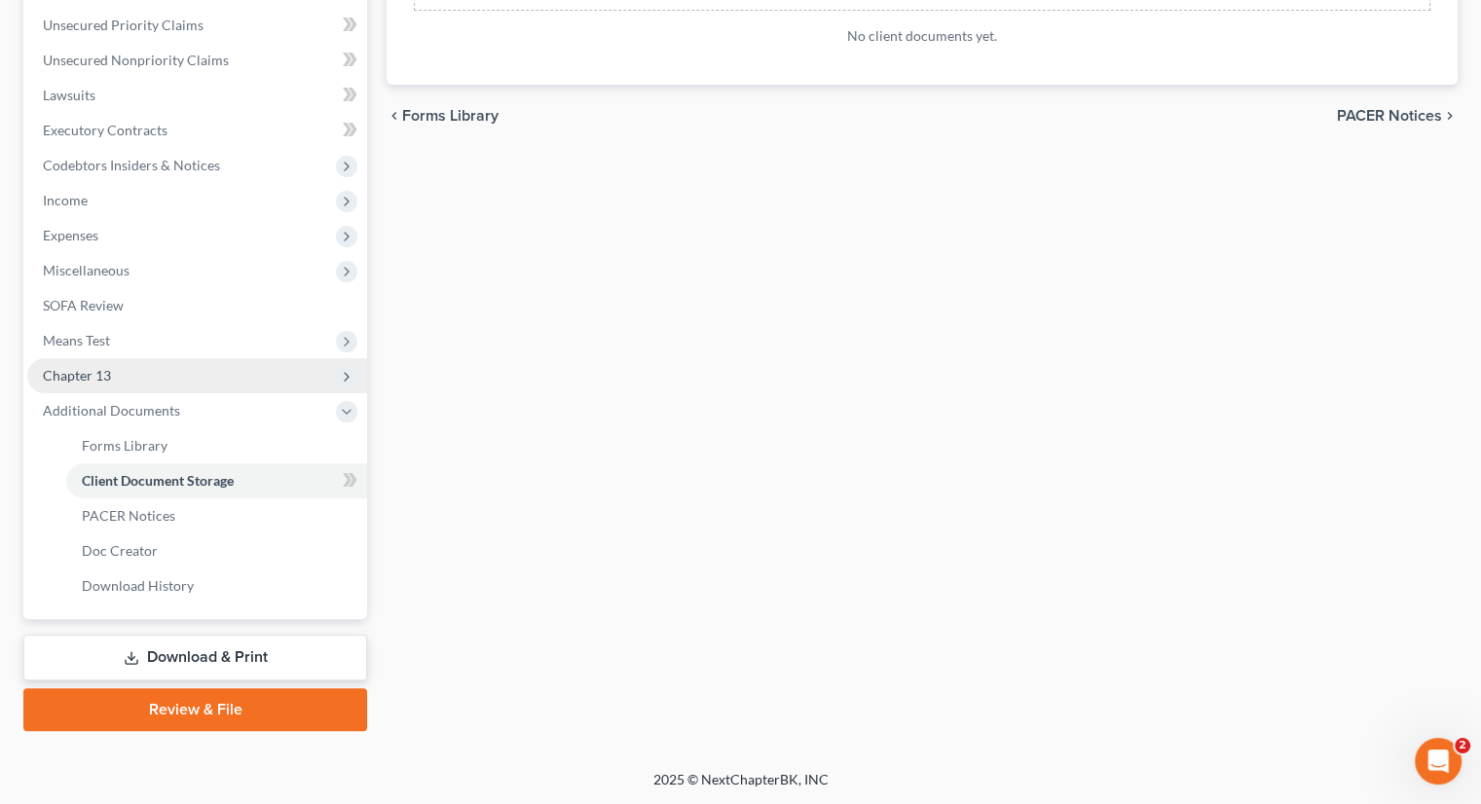
click at [103, 371] on span "Chapter 13" at bounding box center [77, 375] width 68 height 17
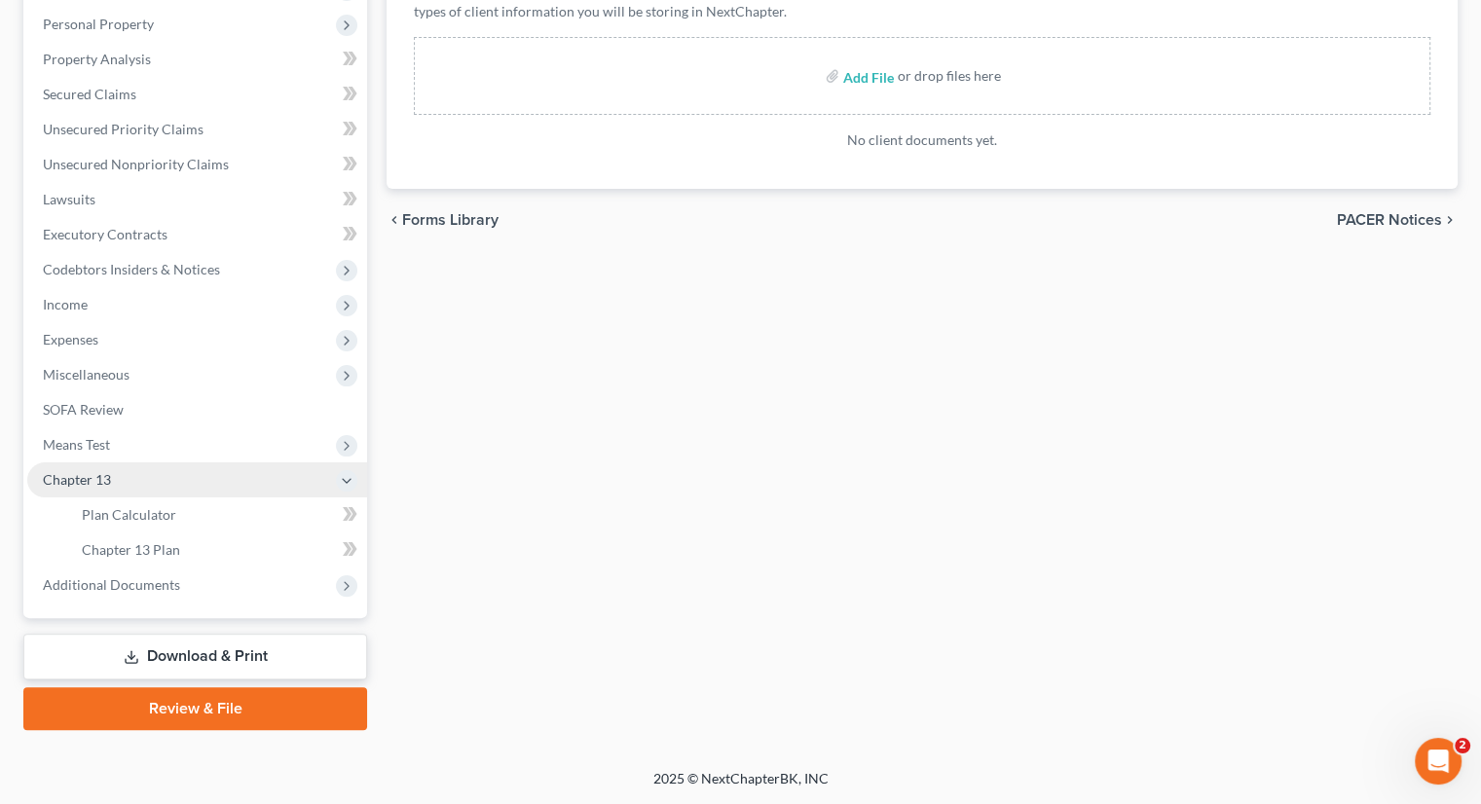
scroll to position [335, 0]
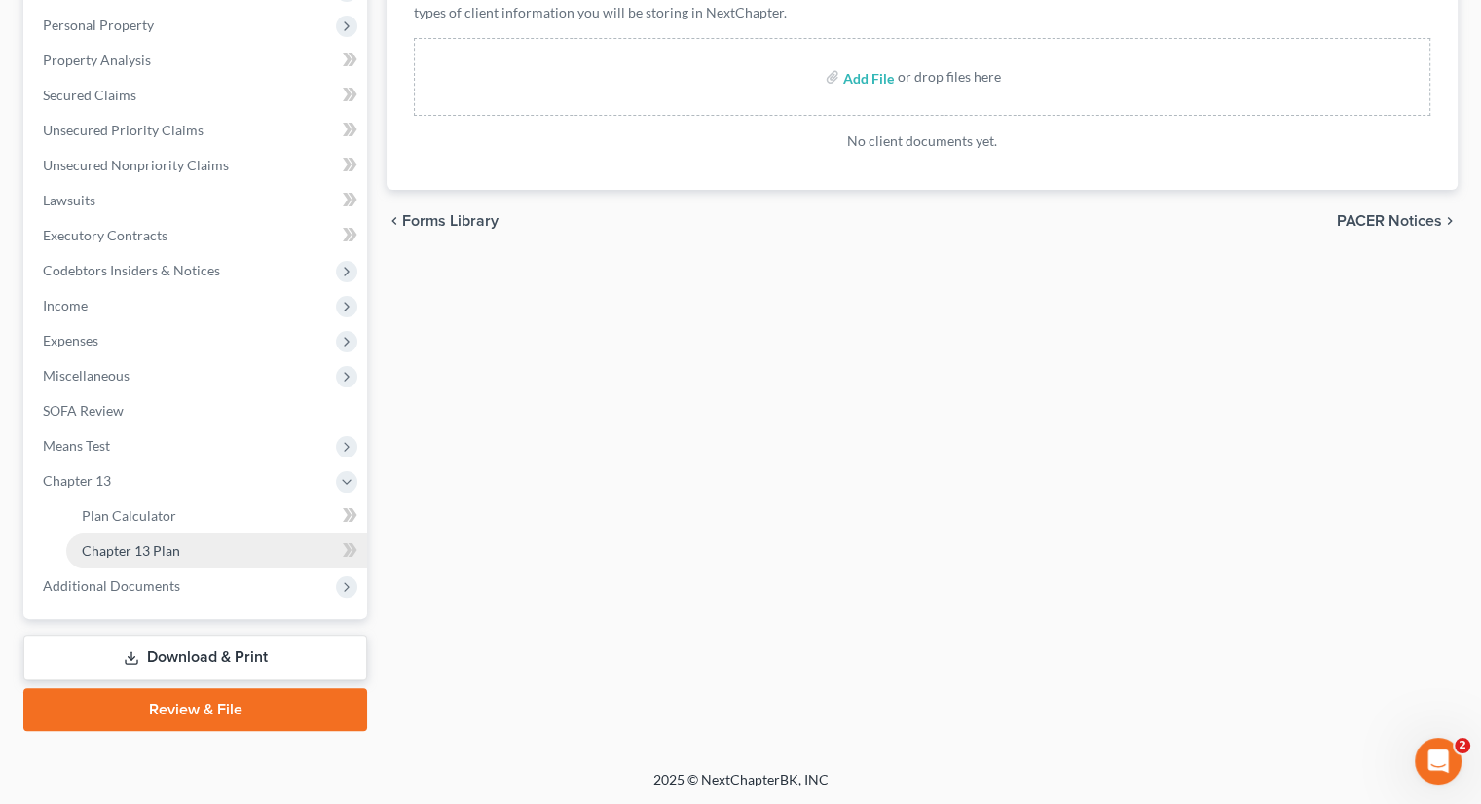
click at [148, 546] on span "Chapter 13 Plan" at bounding box center [131, 550] width 98 height 17
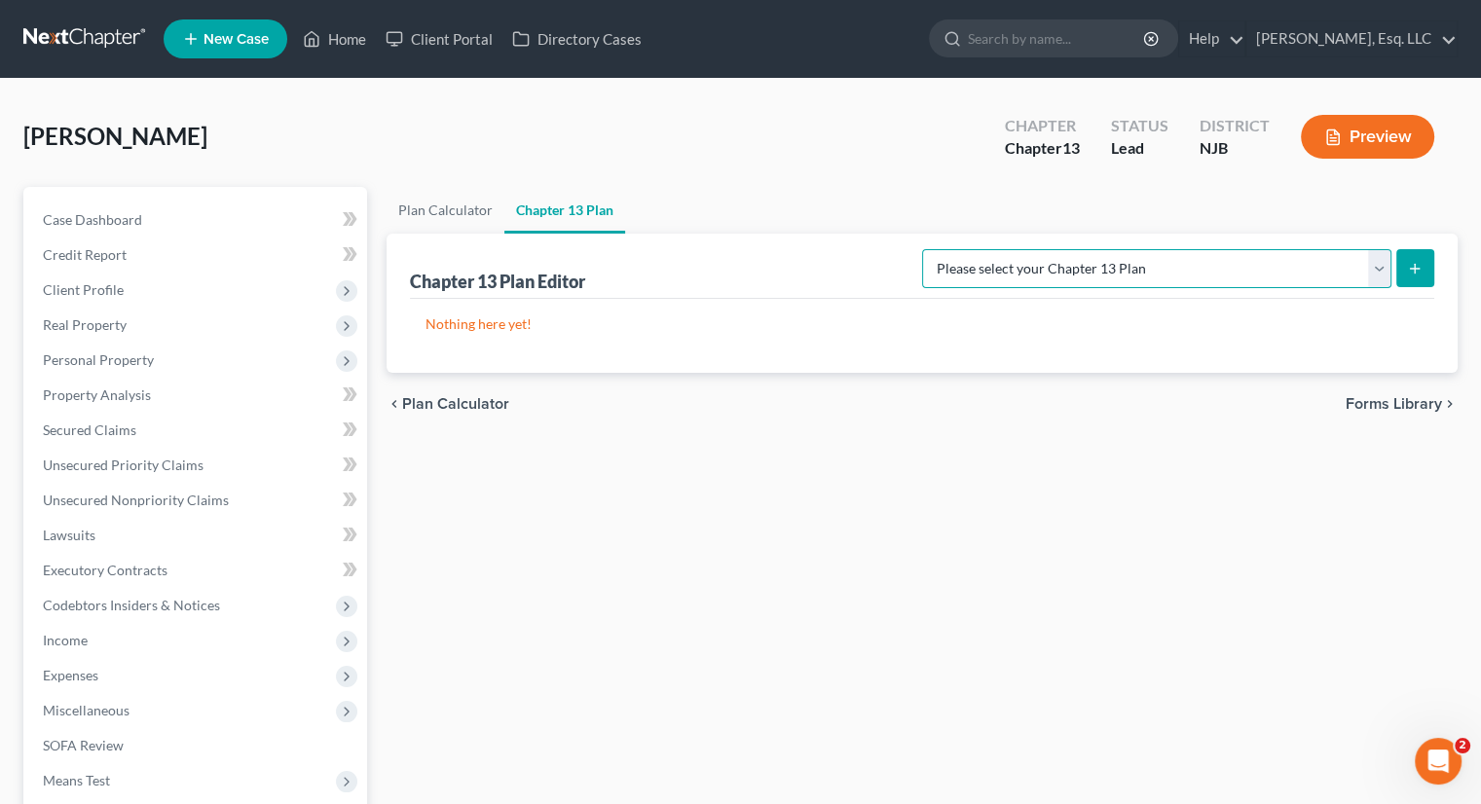
click at [1383, 271] on select "Please select your Chapter 13 Plan District of [US_STATE] - Effective [DATE] Di…" at bounding box center [1156, 268] width 469 height 39
select select "1"
click at [922, 249] on select "Please select your Chapter 13 Plan District of [US_STATE] - Effective [DATE] Di…" at bounding box center [1156, 268] width 469 height 39
click at [1409, 274] on icon "submit" at bounding box center [1415, 269] width 16 height 16
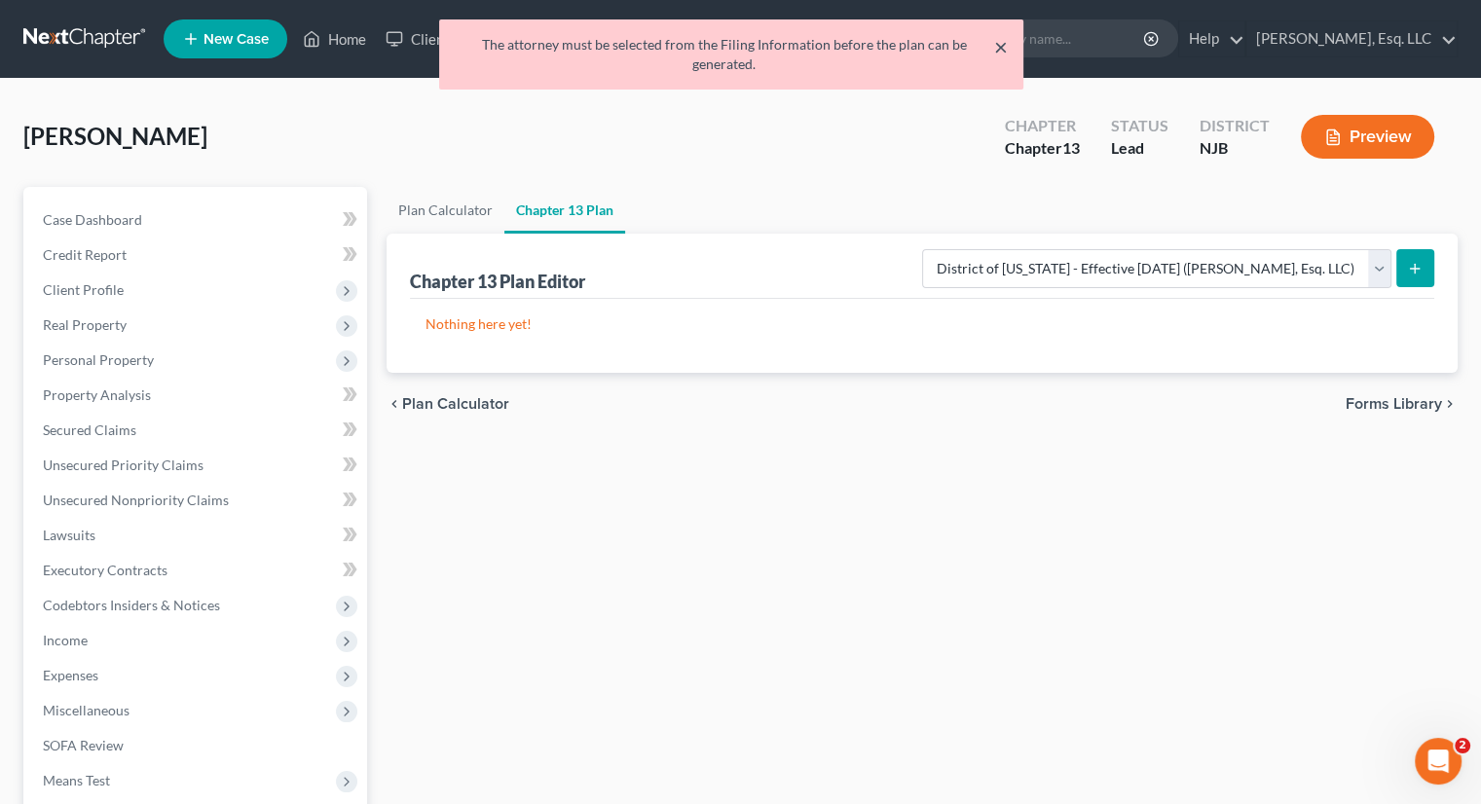
click at [1001, 43] on button "×" at bounding box center [1001, 46] width 14 height 23
